Goal: Information Seeking & Learning: Check status

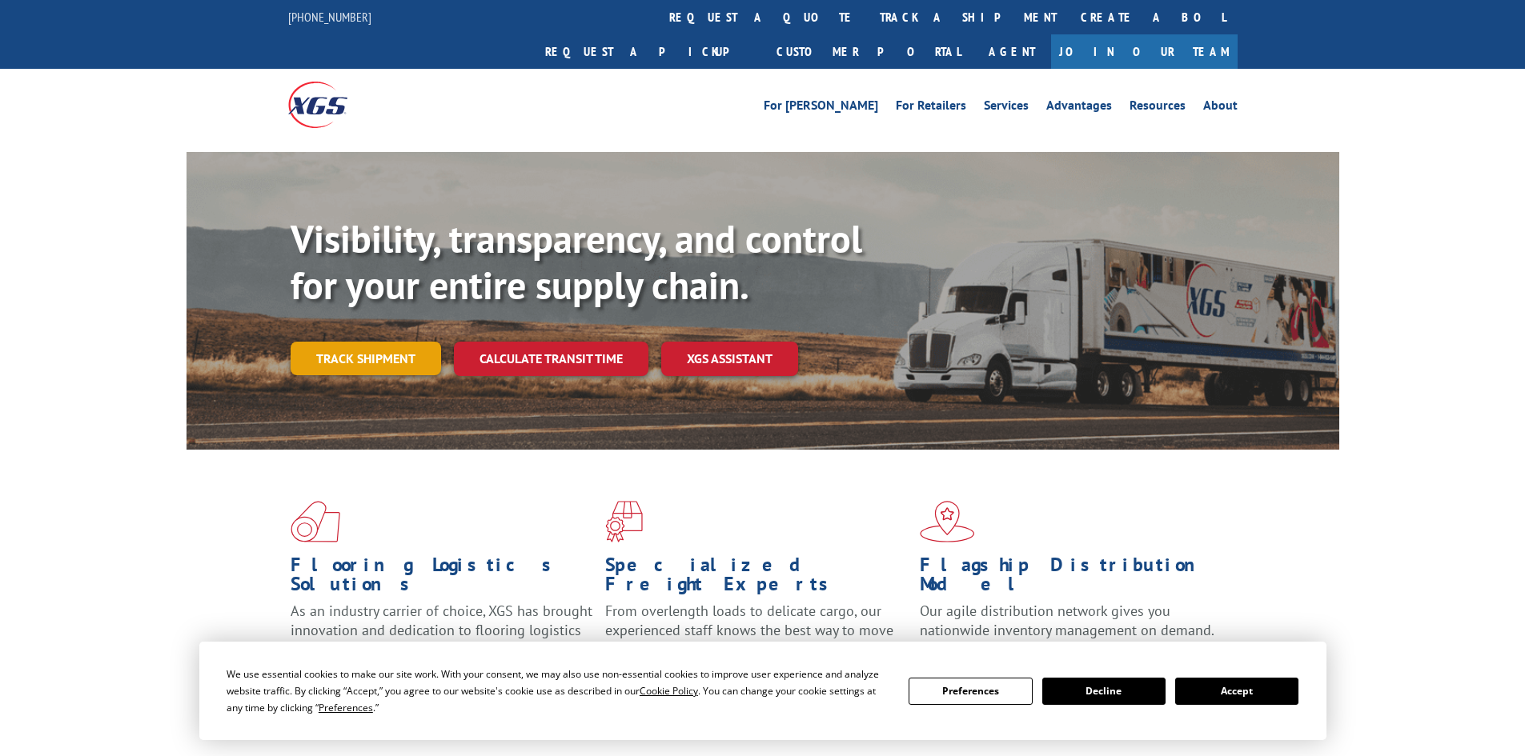
click at [343, 342] on link "Track shipment" at bounding box center [366, 359] width 150 height 34
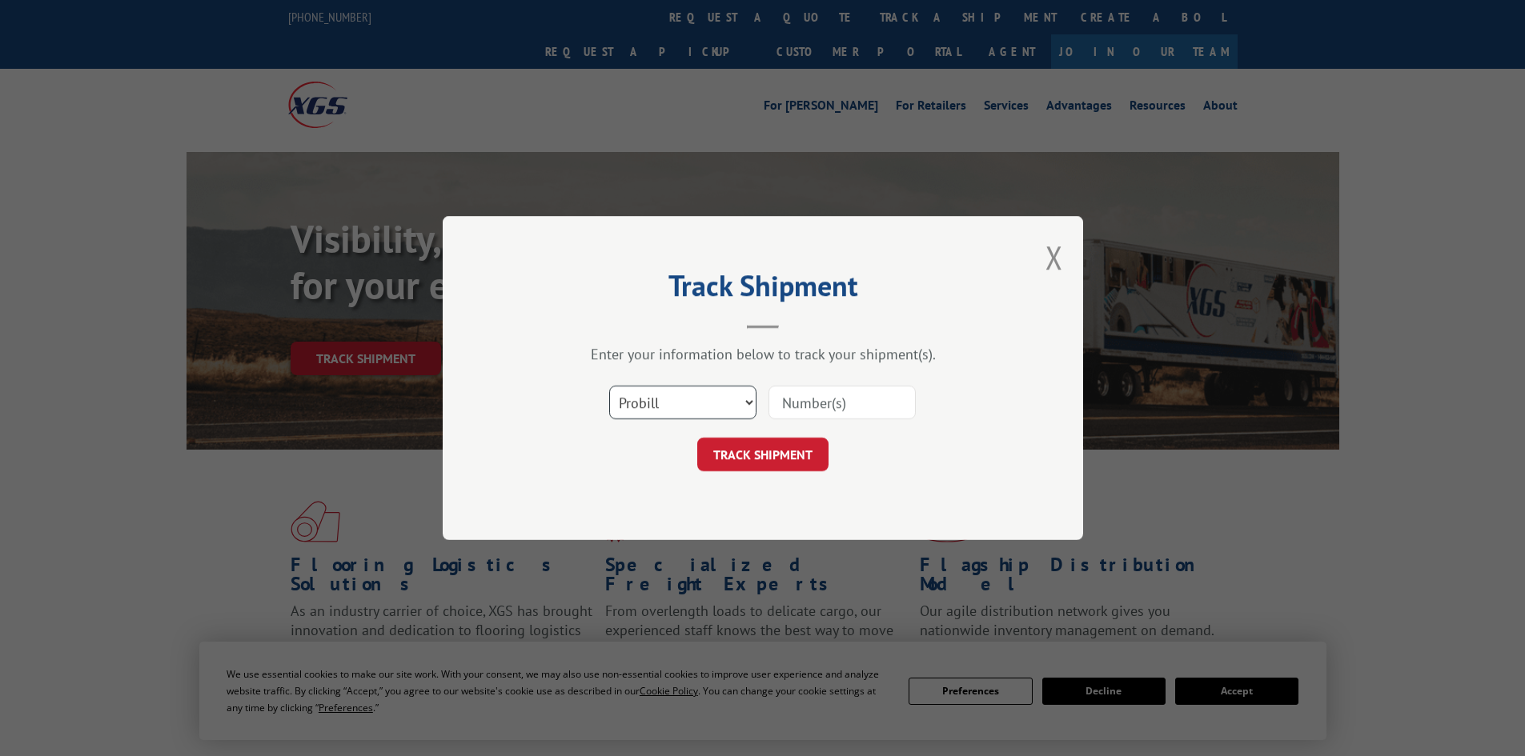
click at [638, 404] on select "Select category... Probill BOL PO" at bounding box center [682, 403] width 147 height 34
select select "po"
click at [609, 386] on select "Select category... Probill BOL PO" at bounding box center [682, 403] width 147 height 34
click at [812, 401] on input at bounding box center [841, 403] width 147 height 34
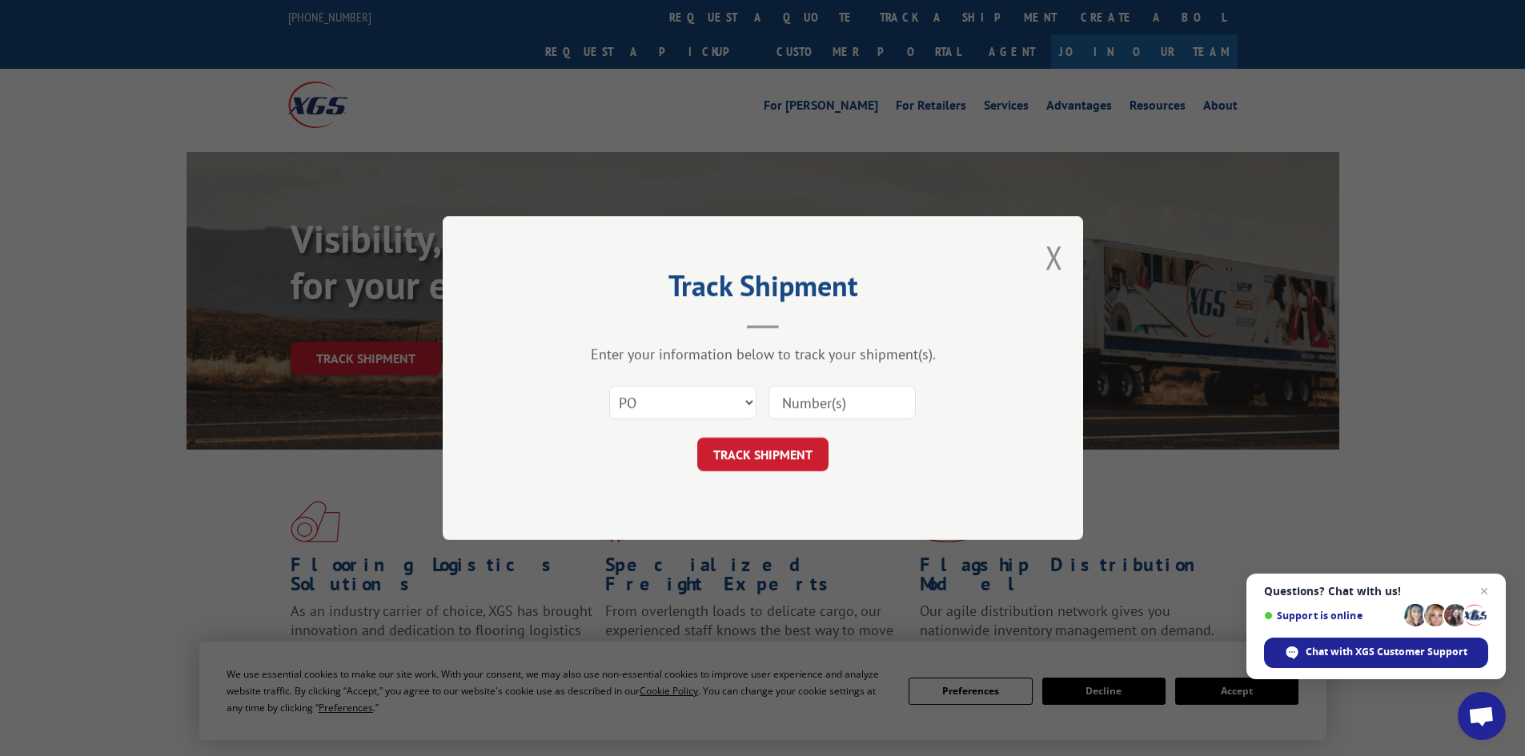
paste input "05542274"
type input "05542274"
click at [756, 457] on button "TRACK SHIPMENT" at bounding box center [762, 455] width 131 height 34
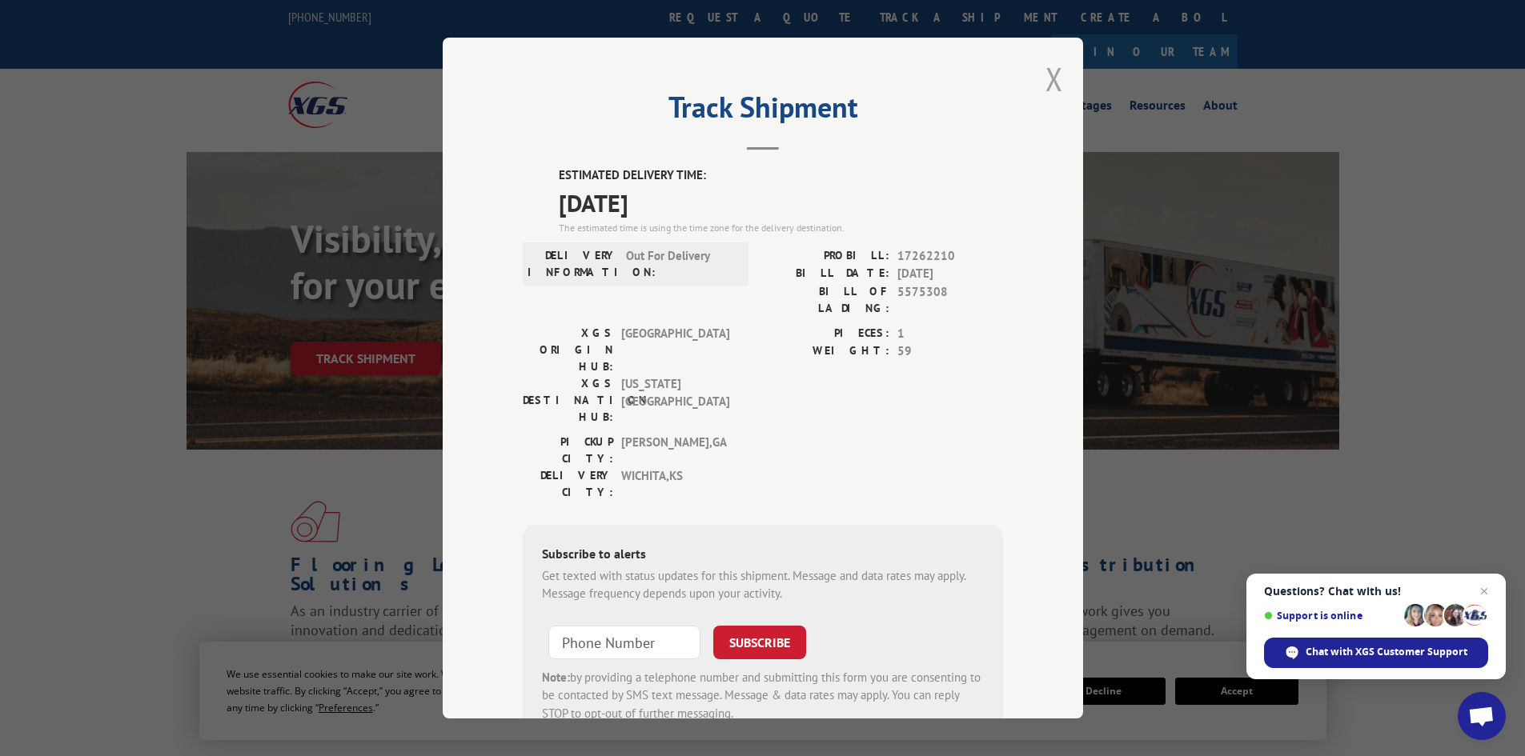
click at [1046, 73] on button "Close modal" at bounding box center [1054, 79] width 18 height 42
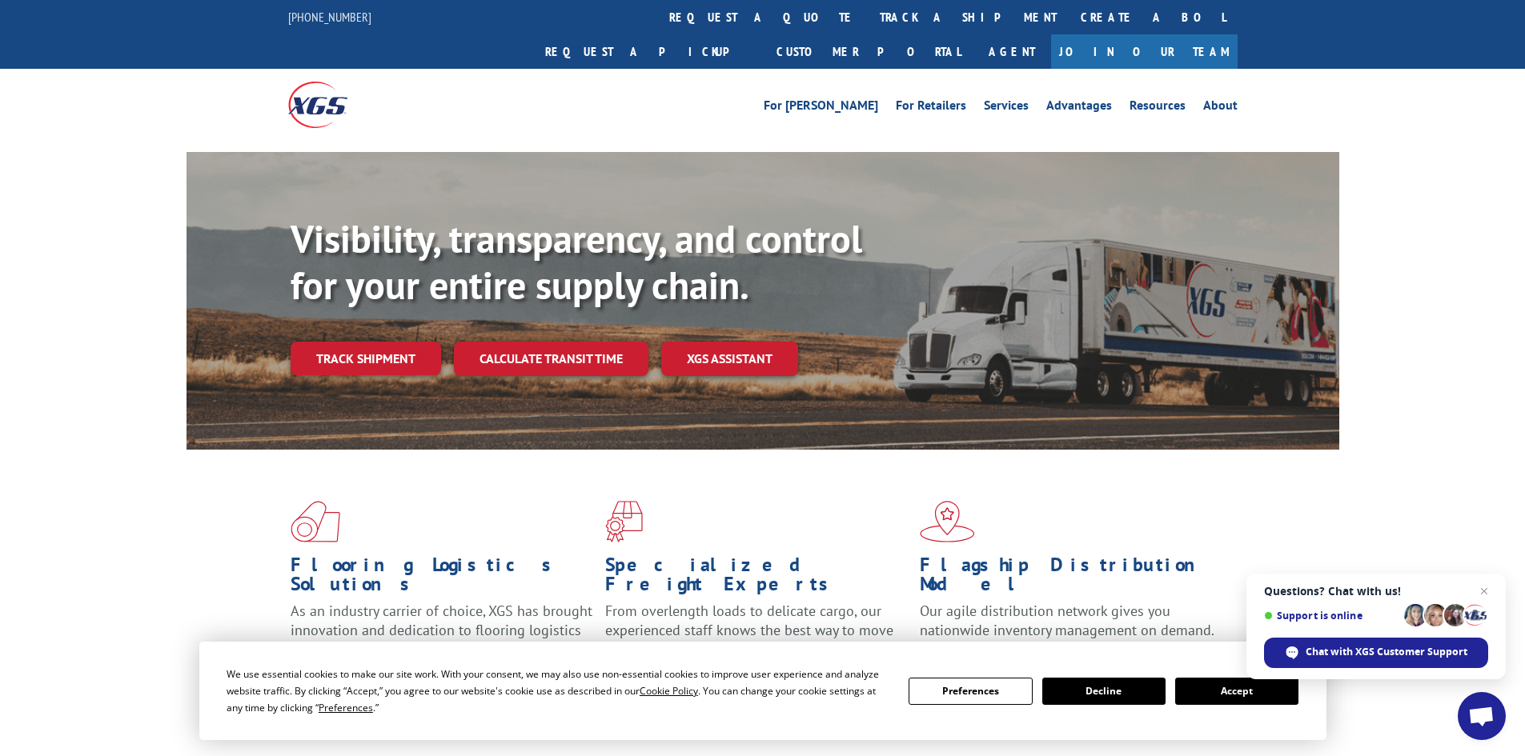
drag, startPoint x: 393, startPoint y: 337, endPoint x: 388, endPoint y: 322, distance: 15.9
click at [393, 342] on link "Track shipment" at bounding box center [366, 359] width 150 height 34
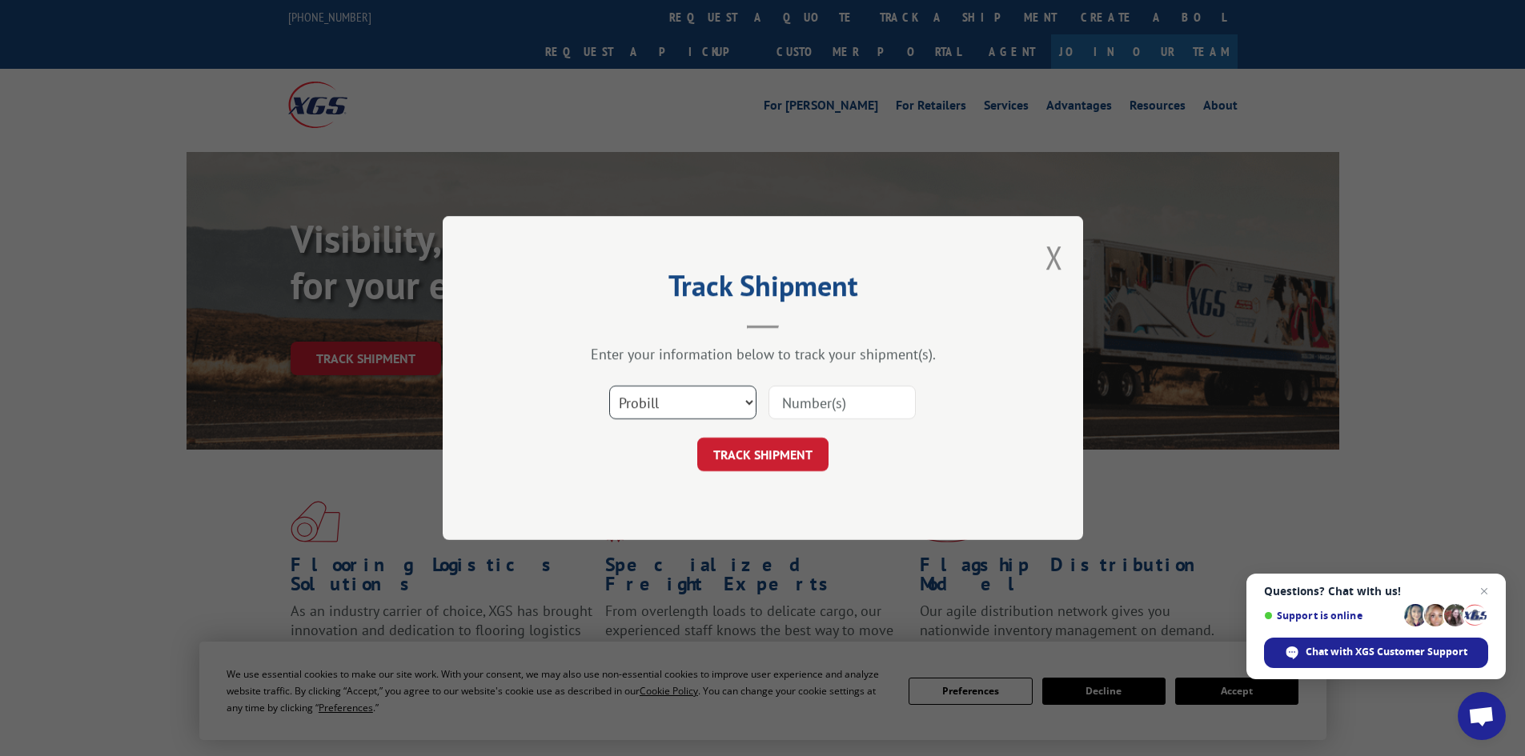
click at [649, 410] on select "Select category... Probill BOL PO" at bounding box center [682, 403] width 147 height 34
select select "po"
click at [609, 386] on select "Select category... Probill BOL PO" at bounding box center [682, 403] width 147 height 34
click at [784, 405] on input at bounding box center [841, 403] width 147 height 34
paste input "05542289"
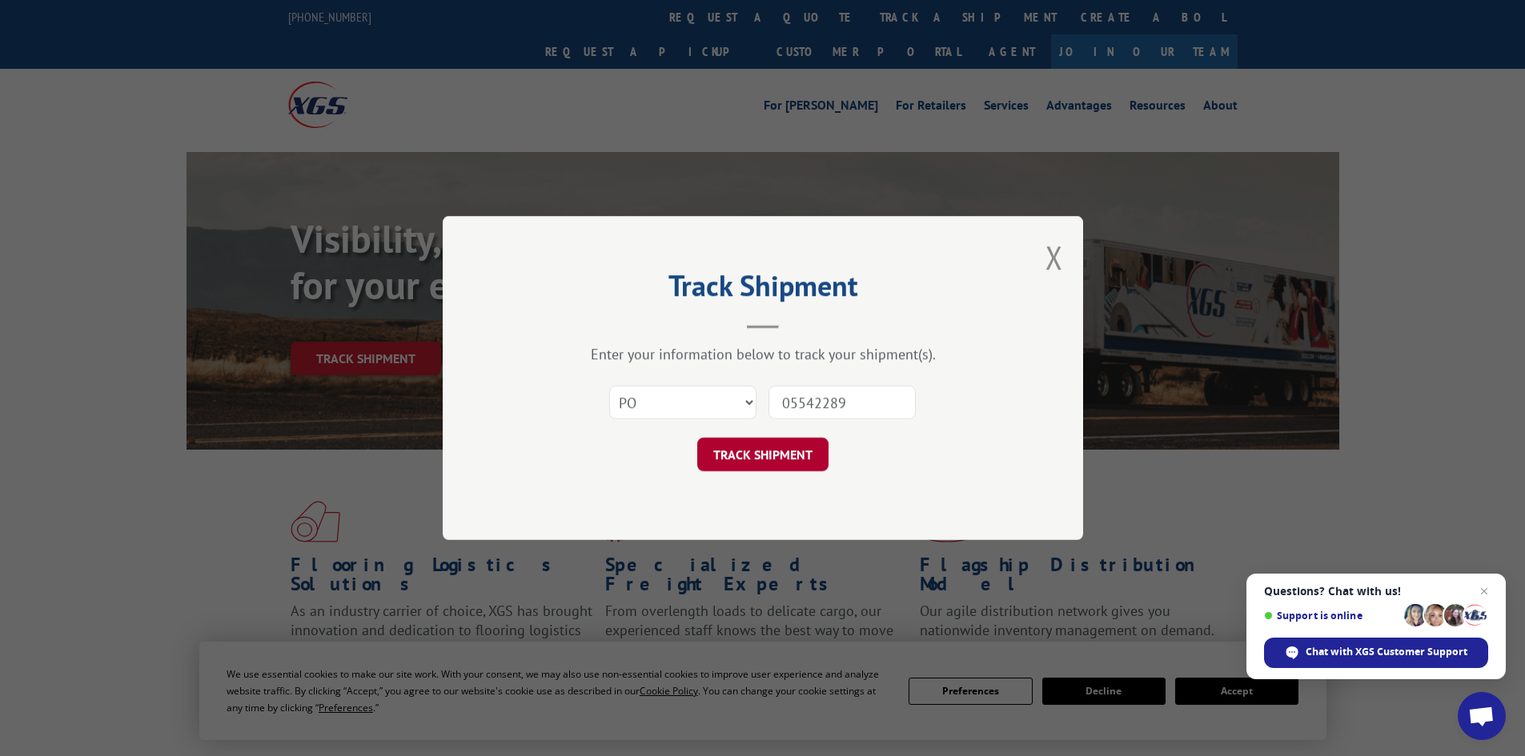
type input "05542289"
click at [781, 447] on button "TRACK SHIPMENT" at bounding box center [762, 455] width 131 height 34
